Goal: Information Seeking & Learning: Learn about a topic

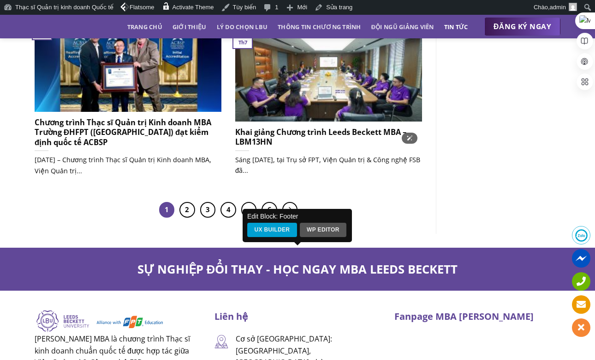
scroll to position [795, 0]
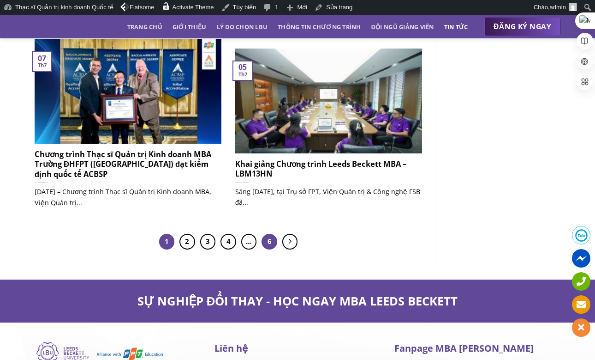
click at [274, 241] on link "6" at bounding box center [270, 242] width 16 height 16
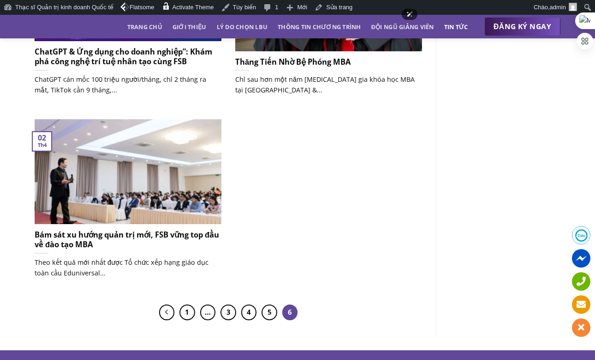
scroll to position [538, 0]
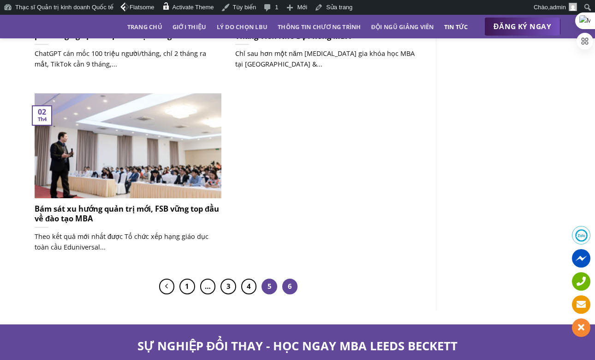
click at [265, 288] on link "5" at bounding box center [270, 286] width 16 height 16
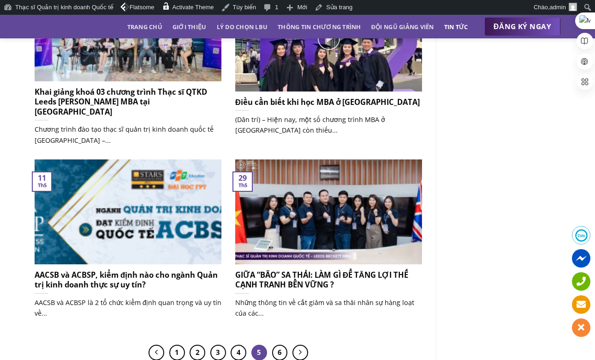
scroll to position [714, 0]
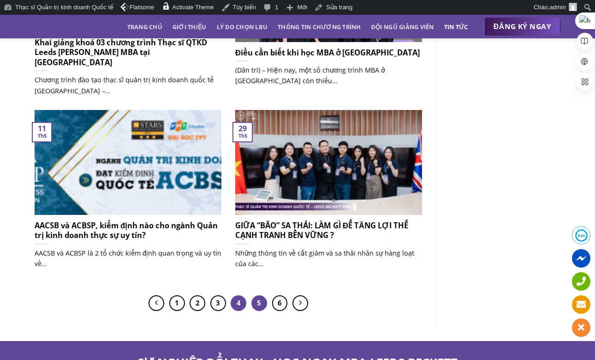
click at [232, 299] on link "4" at bounding box center [239, 303] width 16 height 16
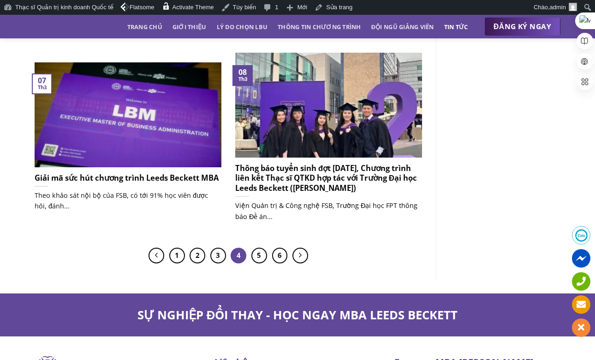
scroll to position [783, 0]
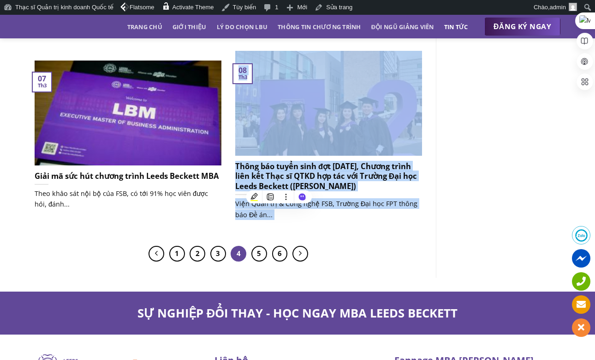
click at [458, 24] on link "Tin tức" at bounding box center [456, 26] width 24 height 17
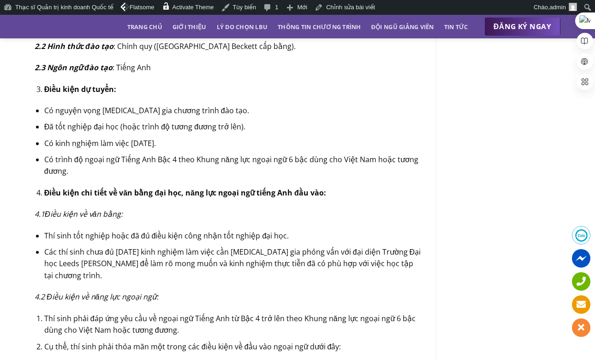
scroll to position [682, 0]
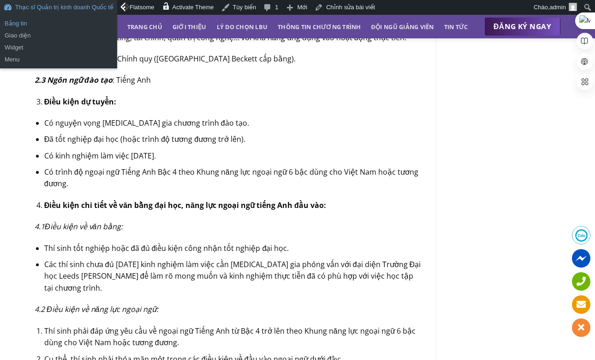
click at [84, 18] on link "Bảng tin" at bounding box center [58, 24] width 117 height 12
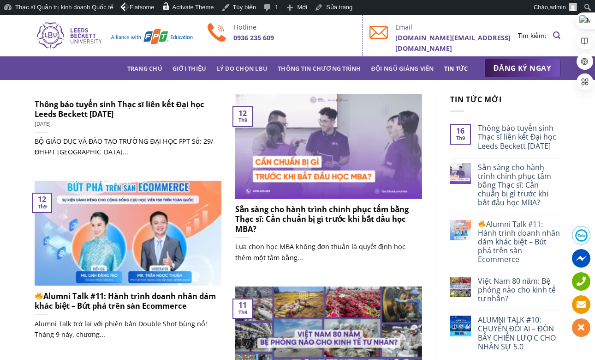
click at [99, 115] on h5 "Thông báo tuyển sinh Thạc sĩ liên kết Đại học Leeds Beckett [DATE]" at bounding box center [128, 109] width 187 height 20
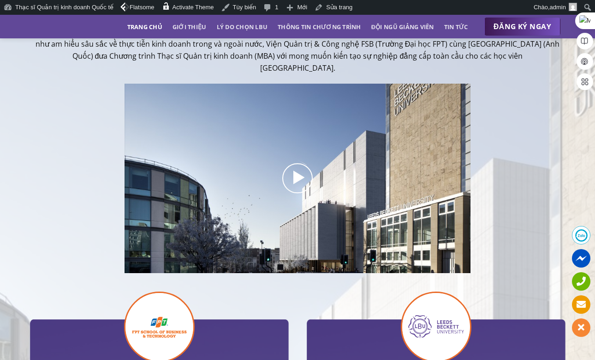
scroll to position [314, 0]
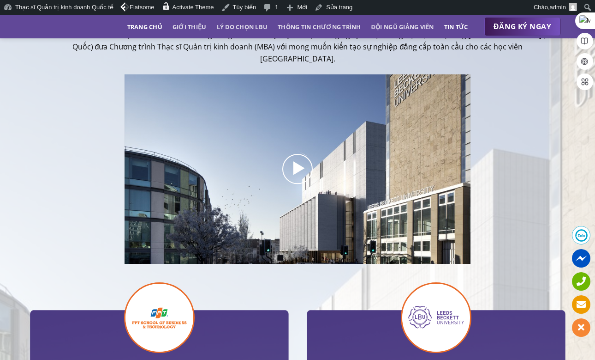
click at [460, 31] on link "Tin tức" at bounding box center [456, 26] width 24 height 17
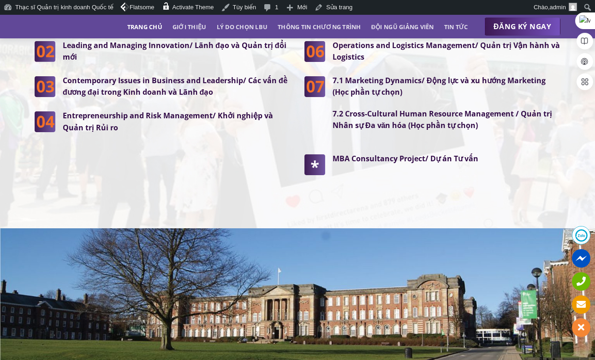
scroll to position [2480, 0]
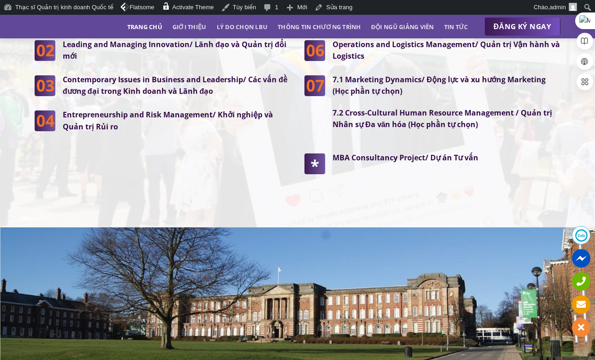
click at [439, 26] on ul "Trang chủ Giới thiệu Lý do chọn LBU Thông tin chương trình Đội ngũ giảng viên T…" at bounding box center [297, 26] width 341 height 17
click at [458, 26] on link "Tin tức" at bounding box center [456, 26] width 24 height 17
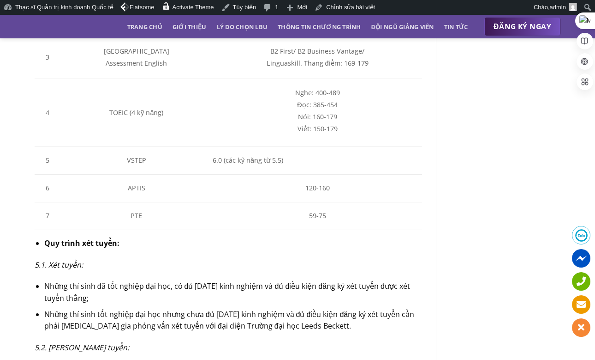
scroll to position [1361, 0]
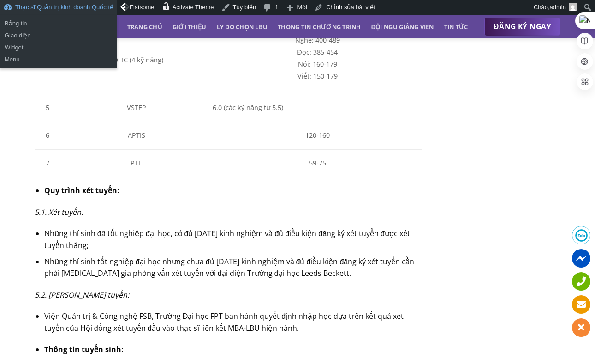
click at [71, 6] on link "Thạc sĩ Quản trị kinh doanh Quốc tế" at bounding box center [58, 7] width 117 height 15
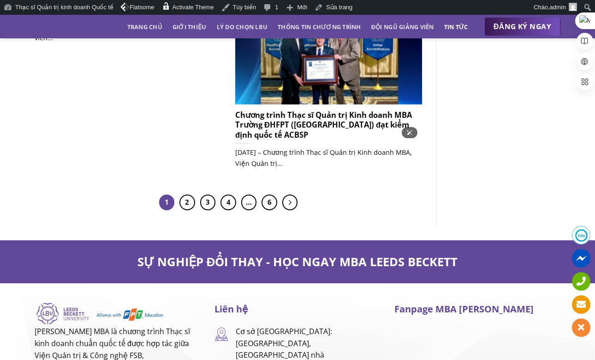
scroll to position [864, 0]
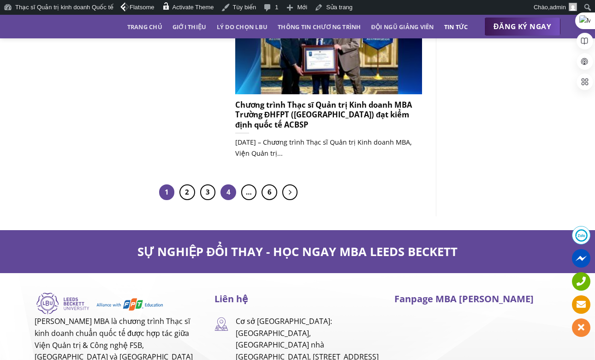
click at [232, 193] on link "4" at bounding box center [229, 192] width 16 height 16
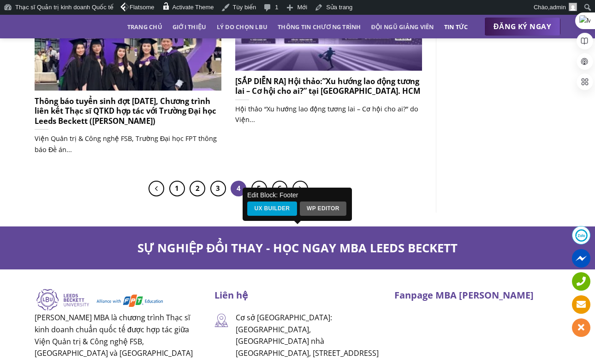
scroll to position [861, 0]
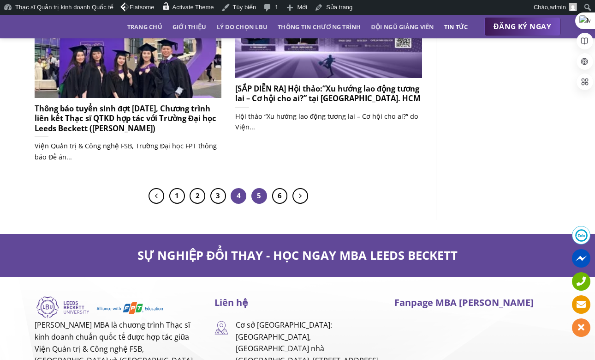
click at [259, 199] on link "5" at bounding box center [260, 196] width 16 height 16
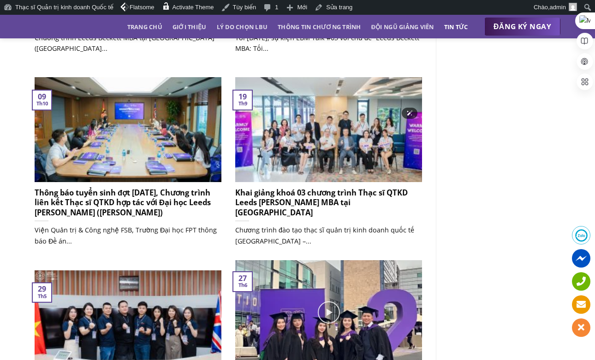
scroll to position [622, 0]
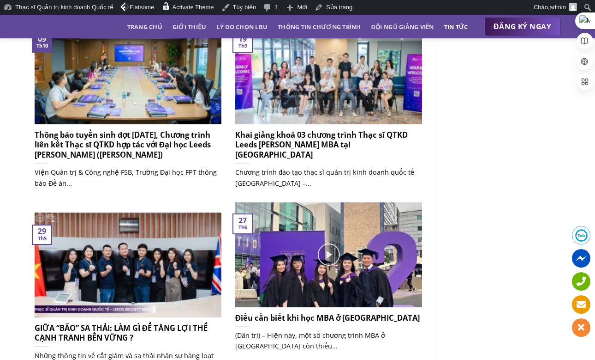
click at [154, 151] on h5 "Thông báo tuyển sinh đợt [DATE], Chương trình liên kết Thạc sĩ QTKD hợp tác với…" at bounding box center [128, 145] width 187 height 30
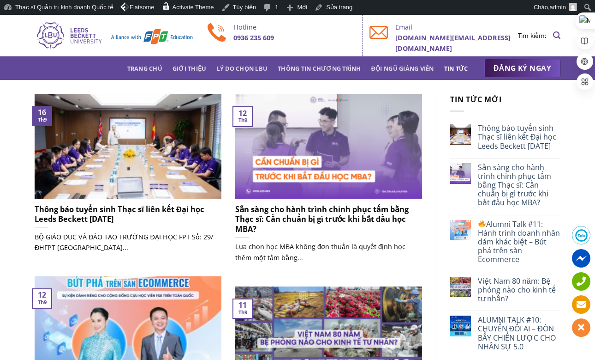
click at [136, 206] on h5 "Thông báo tuyển sinh Thạc sĩ liên kết Đại học Leeds Beckett [DATE]" at bounding box center [128, 214] width 187 height 20
click at [91, 208] on h5 "Thông báo tuyển sinh Thạc sĩ liên kết Đại học Leeds Beckett [DATE]" at bounding box center [128, 214] width 187 height 20
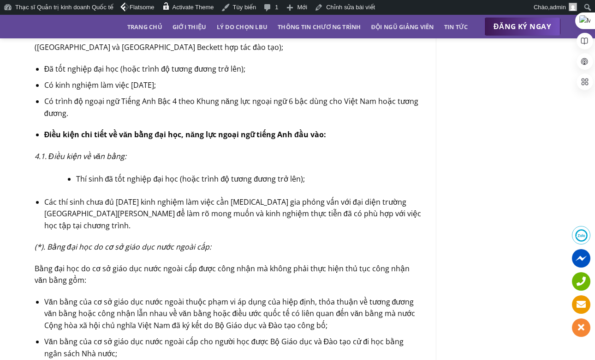
scroll to position [906, 0]
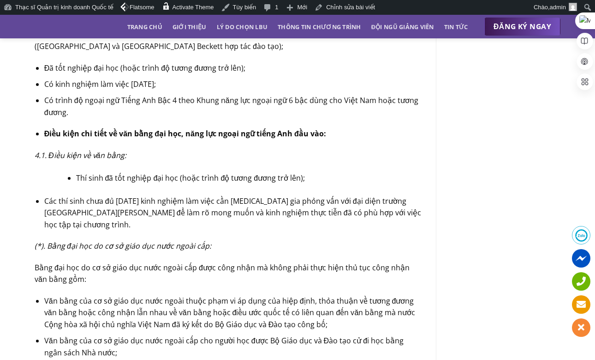
click at [94, 69] on span "Đã tốt nghiệp đại học (hoặc trình độ tương đương trở lên);" at bounding box center [144, 68] width 201 height 10
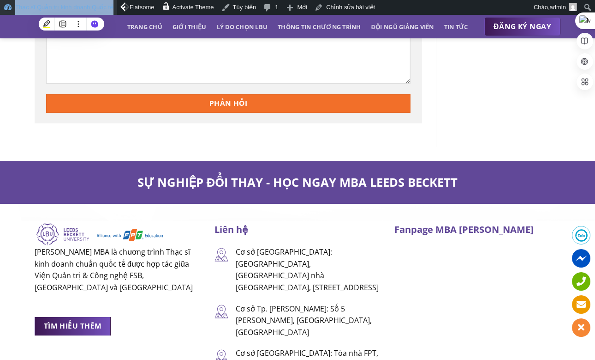
scroll to position [3019, 0]
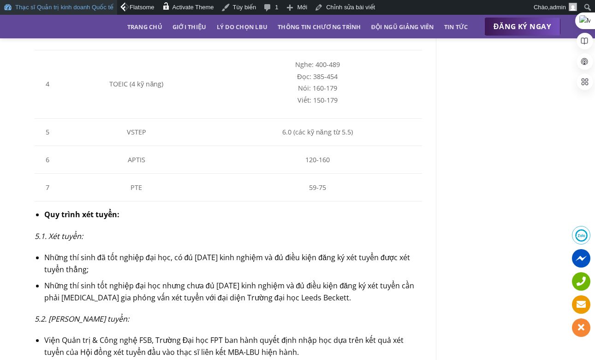
scroll to position [1609, 0]
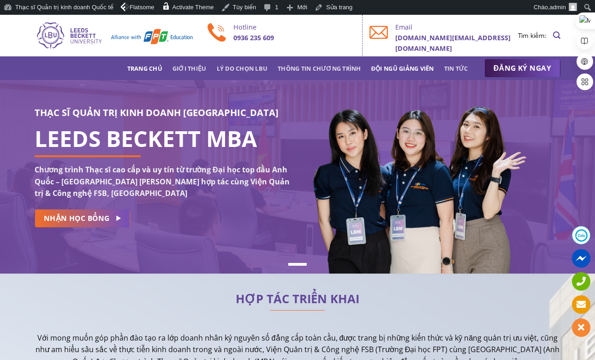
click at [419, 68] on link "Đội ngũ giảng viên" at bounding box center [403, 68] width 63 height 17
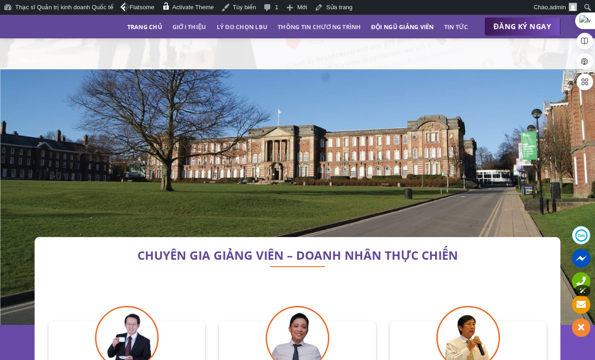
scroll to position [2641, 0]
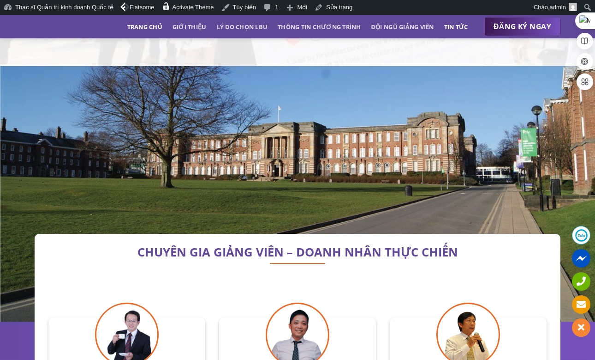
click at [450, 26] on link "Tin tức" at bounding box center [456, 26] width 24 height 17
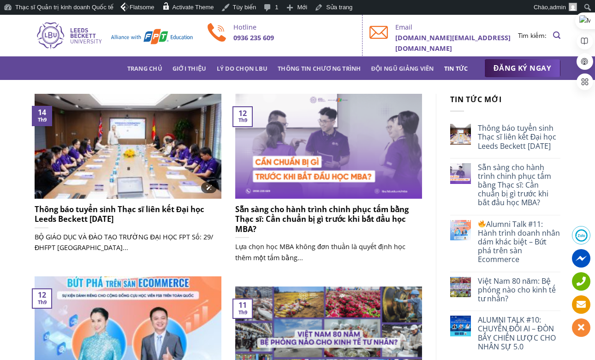
click at [123, 174] on img at bounding box center [128, 146] width 187 height 105
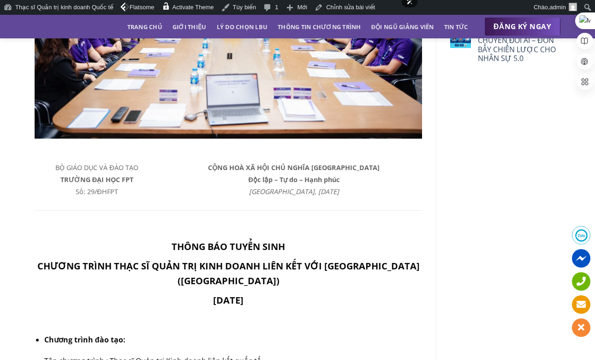
scroll to position [303, 0]
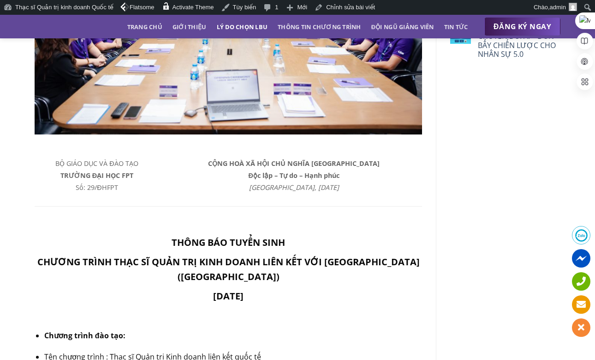
scroll to position [304, 0]
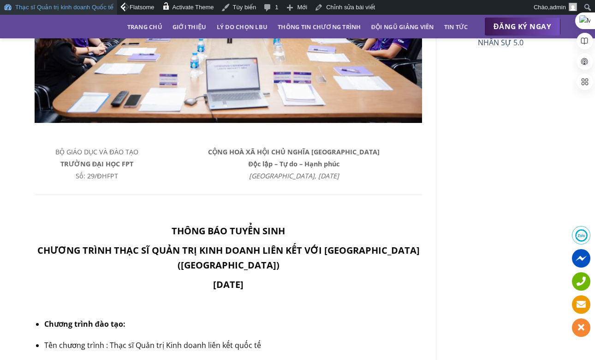
click at [24, 9] on link "Thạc sĩ Quản trị kinh doanh Quốc tế" at bounding box center [58, 7] width 117 height 15
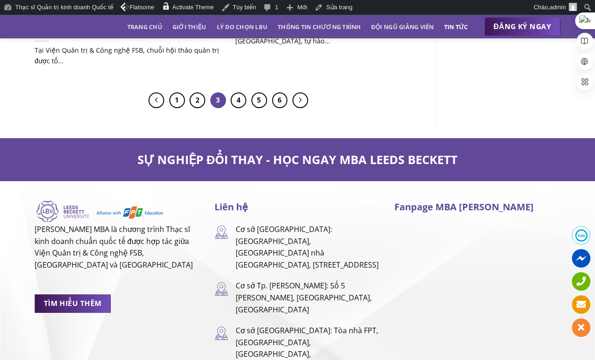
scroll to position [894, 0]
